Goal: Information Seeking & Learning: Learn about a topic

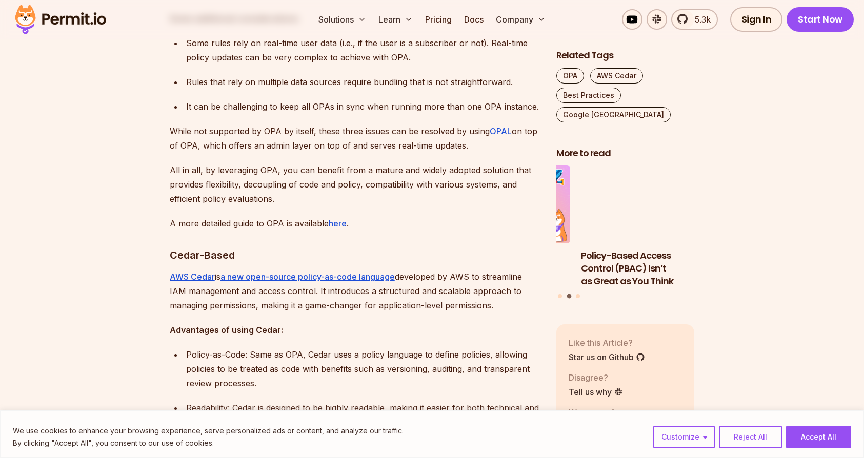
scroll to position [1267, 0]
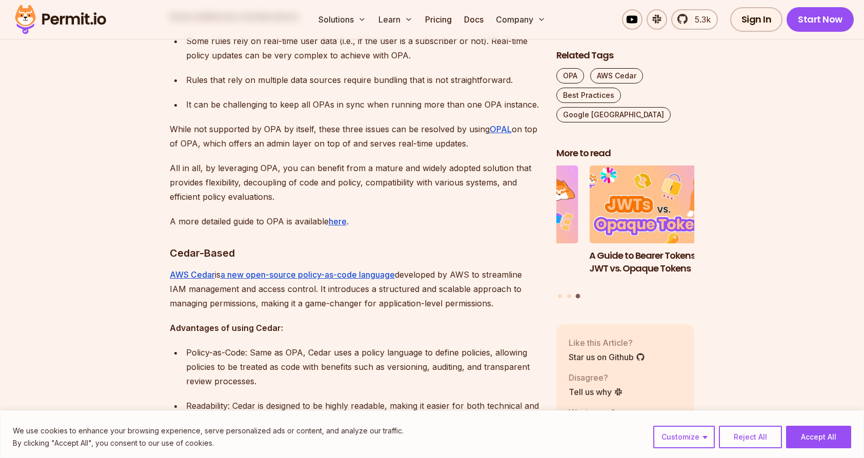
drag, startPoint x: 167, startPoint y: 236, endPoint x: 499, endPoint y: 290, distance: 336.0
copy div "Cedar-Based AWS Cedar is a new open-source policy-as-code language developed by…"
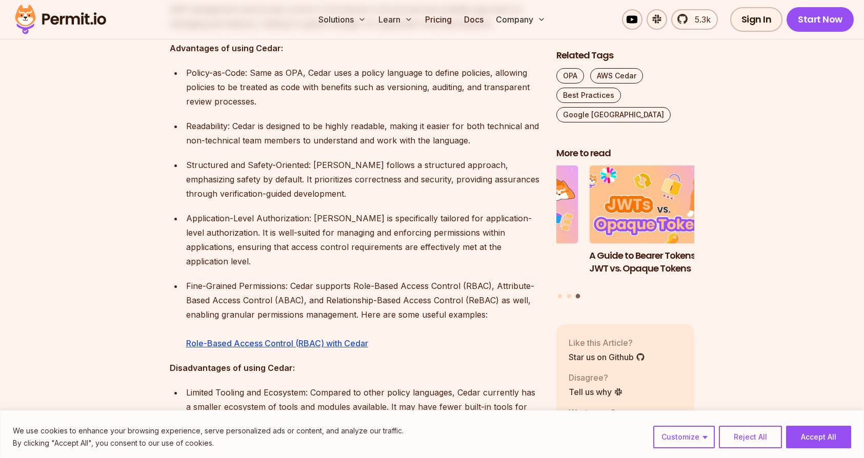
scroll to position [1619, 0]
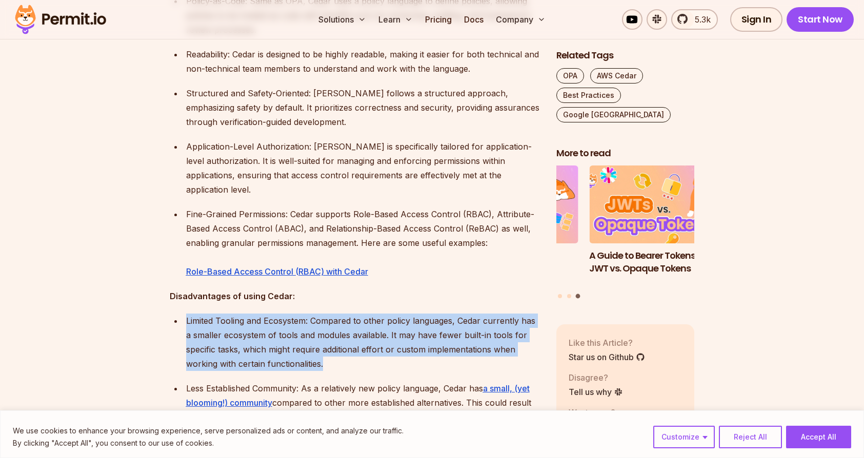
drag, startPoint x: 190, startPoint y: 292, endPoint x: 324, endPoint y: 331, distance: 139.8
click at [324, 331] on p "Limited Tooling and Ecosystem: Compared to other policy languages, Cedar curren…" at bounding box center [363, 342] width 354 height 57
click at [328, 332] on p "Limited Tooling and Ecosystem: Compared to other policy languages, Cedar curren…" at bounding box center [363, 342] width 354 height 57
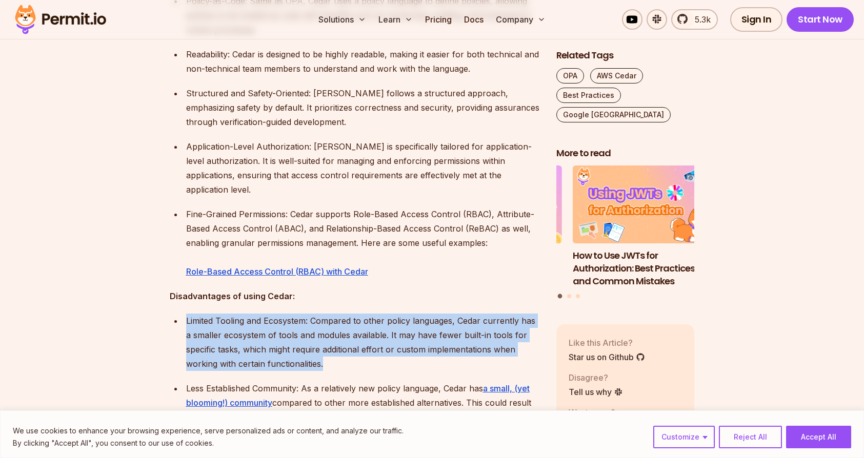
drag, startPoint x: 327, startPoint y: 334, endPoint x: 182, endPoint y: 291, distance: 151.5
click at [182, 314] on ul "Limited Tooling and Ecosystem: Compared to other policy languages, Cedar curren…" at bounding box center [355, 376] width 370 height 125
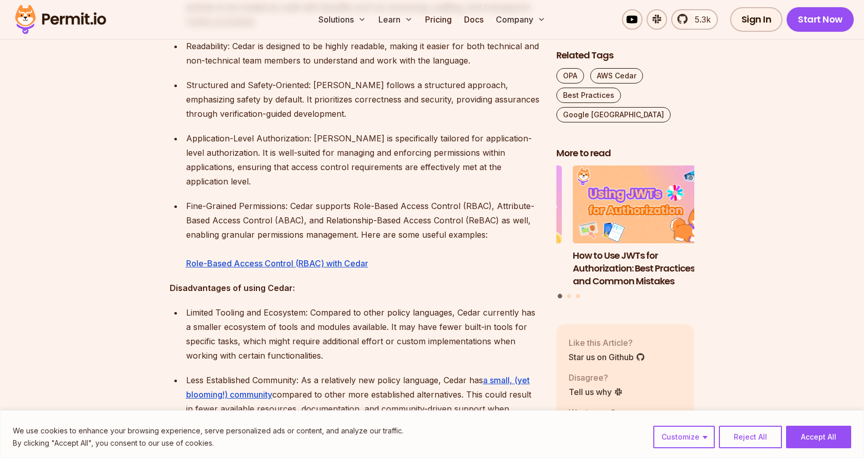
scroll to position [1717, 0]
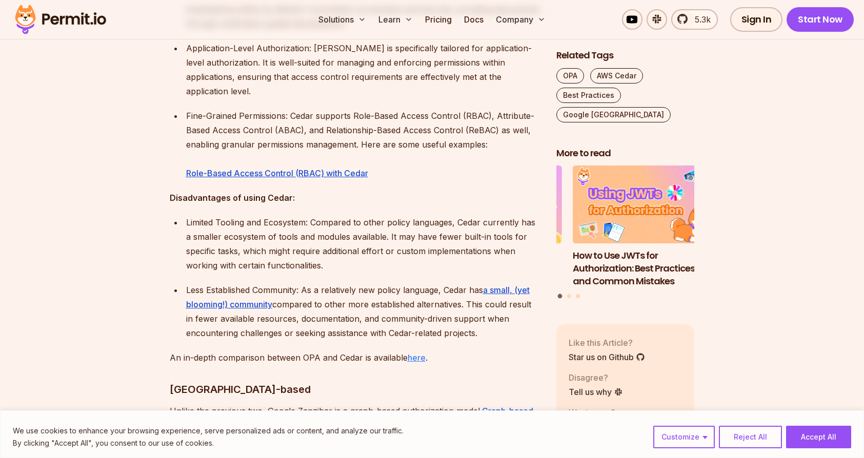
click at [422, 353] on u "here" at bounding box center [417, 358] width 18 height 10
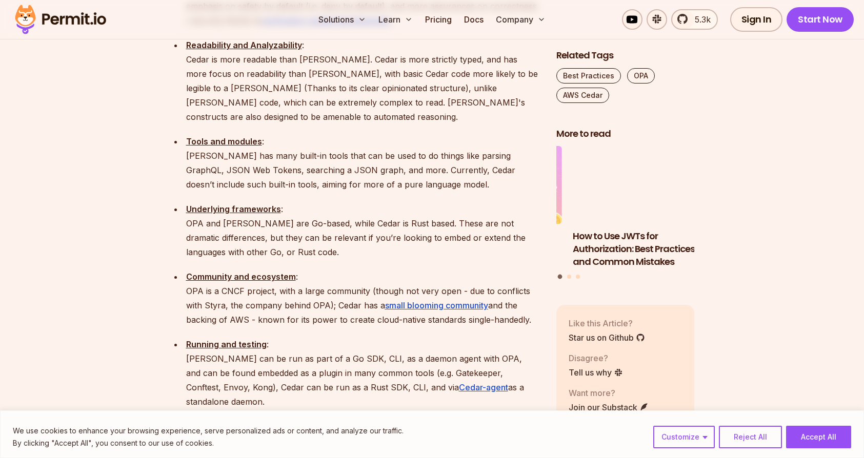
scroll to position [1283, 0]
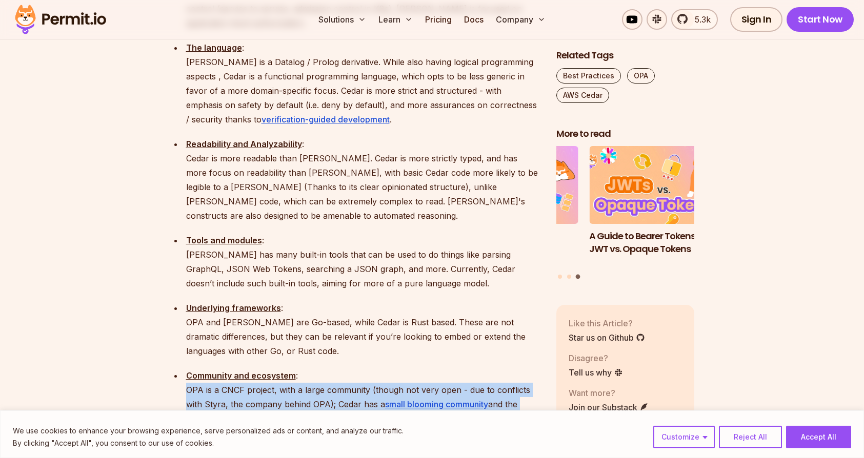
drag, startPoint x: 186, startPoint y: 322, endPoint x: 491, endPoint y: 364, distance: 308.0
click at [524, 369] on p "Community and ecosystem : OPA is a CNCF project, with a large community (though…" at bounding box center [363, 397] width 354 height 57
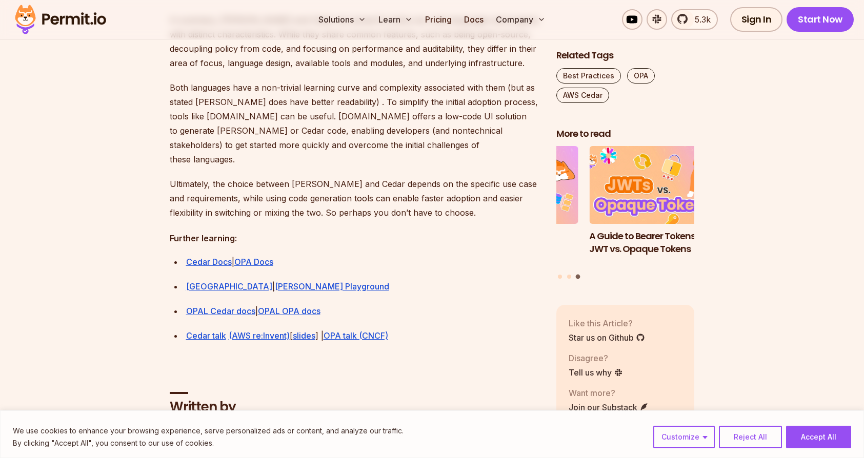
scroll to position [3212, 0]
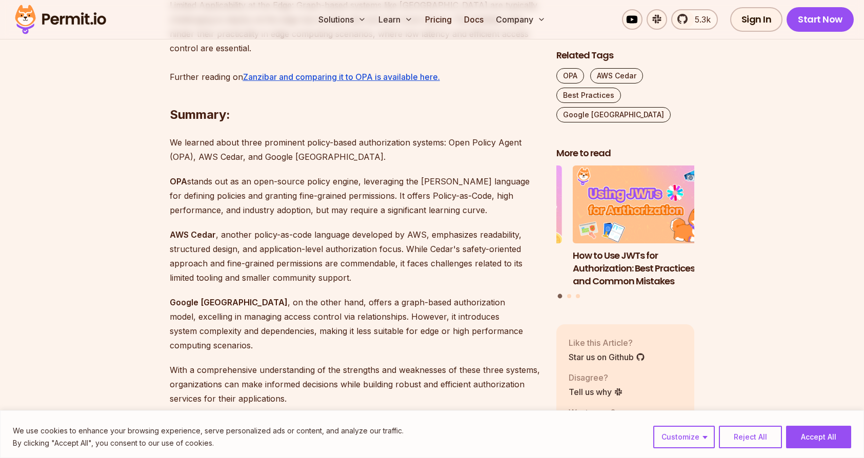
scroll to position [3110, 0]
